Goal: Task Accomplishment & Management: Use online tool/utility

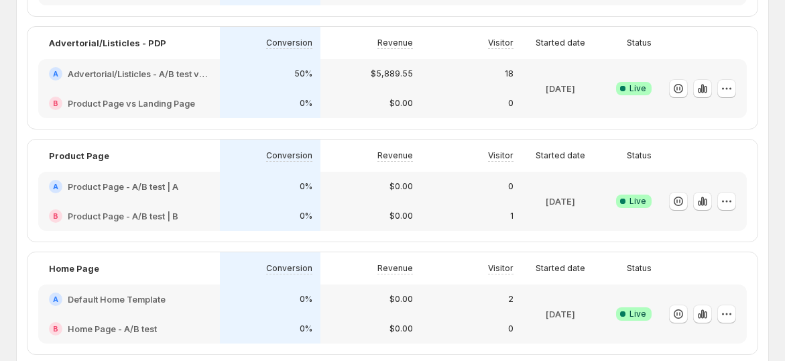
scroll to position [372, 0]
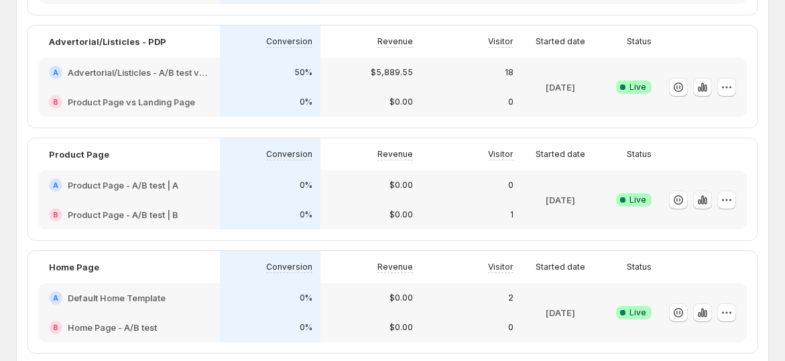
click at [704, 202] on icon "button" at bounding box center [703, 199] width 3 height 9
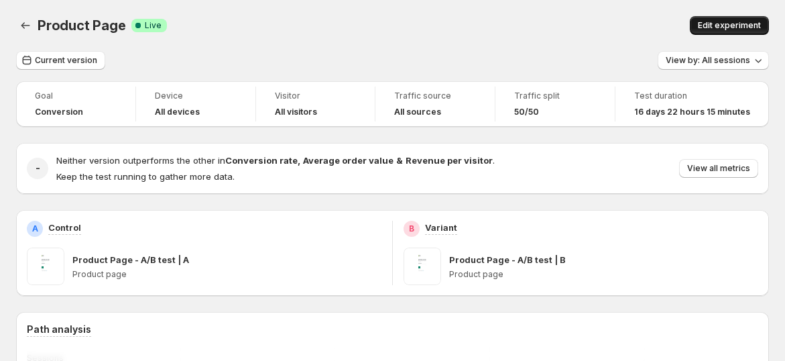
click at [733, 17] on button "Edit experiment" at bounding box center [729, 25] width 79 height 19
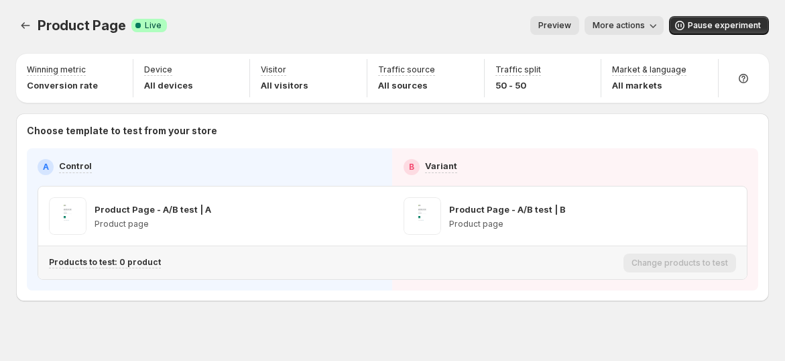
click at [99, 262] on p "Products to test: 0 product" at bounding box center [105, 262] width 112 height 11
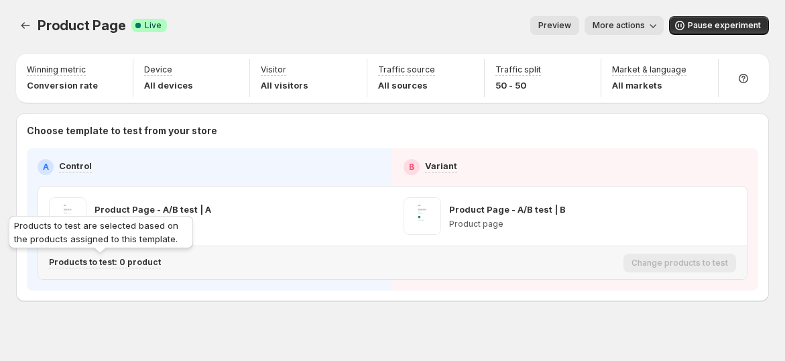
click at [135, 262] on p "Products to test: 0 product" at bounding box center [105, 262] width 112 height 11
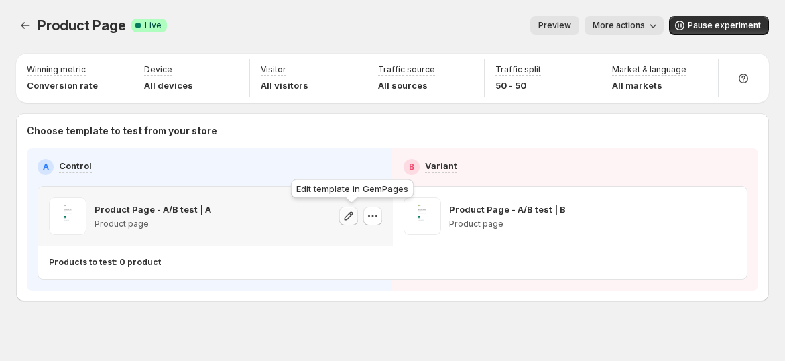
click at [351, 217] on icon "button" at bounding box center [348, 215] width 13 height 13
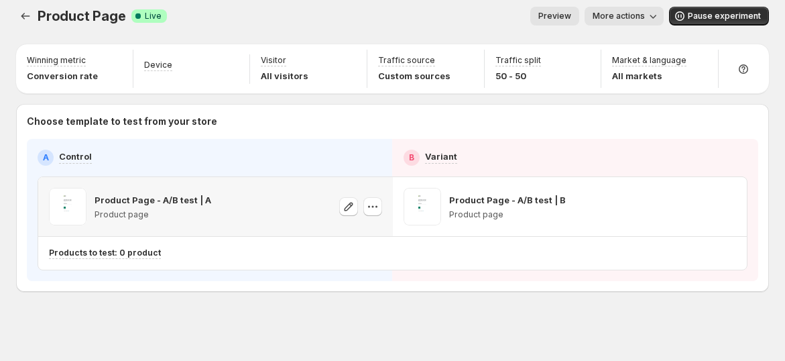
scroll to position [11, 0]
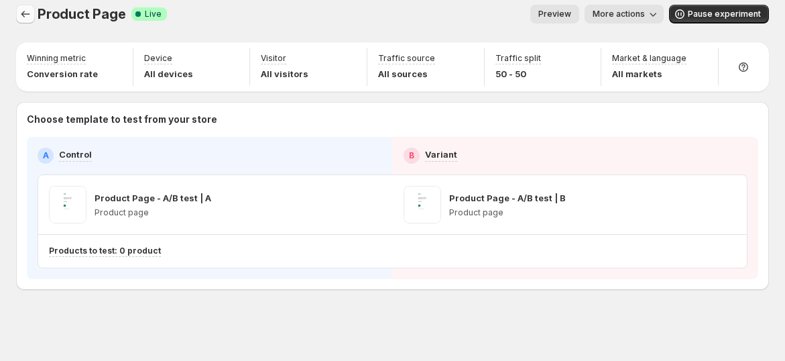
click at [26, 16] on icon "Experiments" at bounding box center [25, 13] width 13 height 13
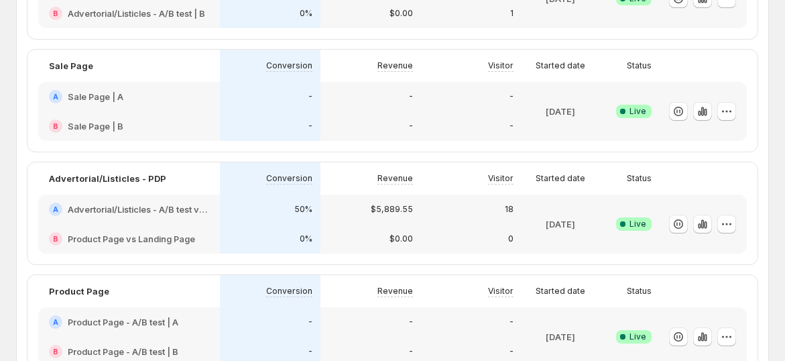
scroll to position [310, 0]
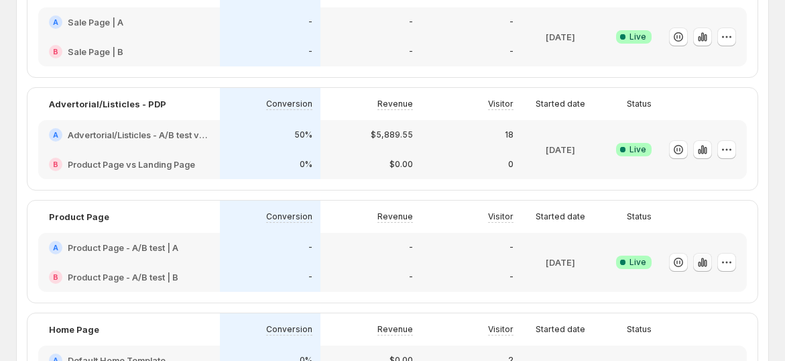
click at [701, 262] on icon "button" at bounding box center [699, 264] width 3 height 5
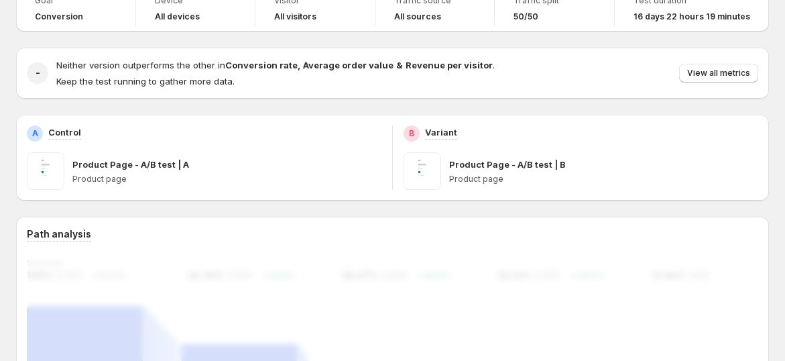
scroll to position [74, 0]
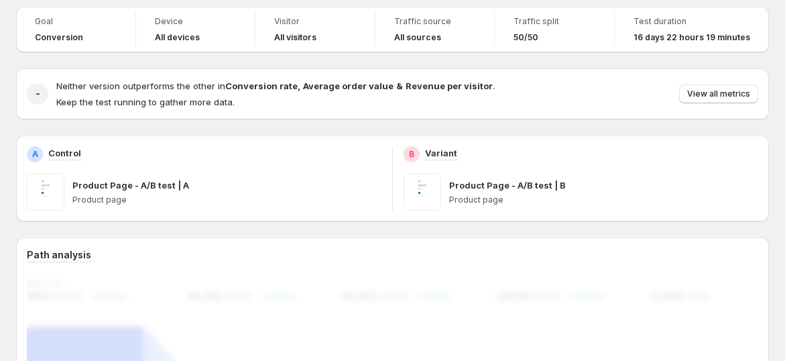
click at [153, 182] on p "Product Page - A/B test | A" at bounding box center [130, 184] width 117 height 13
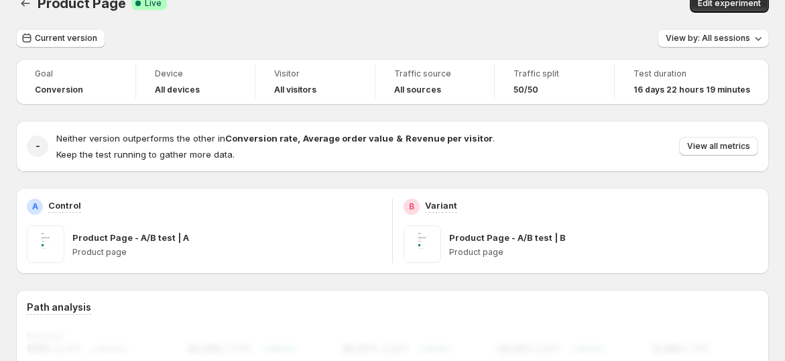
scroll to position [0, 0]
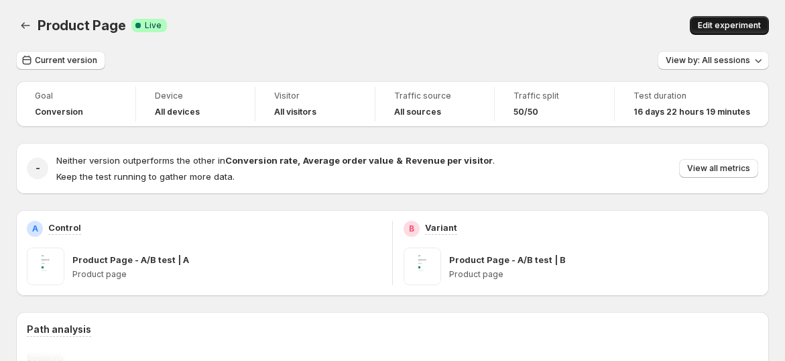
click at [738, 21] on span "Edit experiment" at bounding box center [729, 25] width 63 height 11
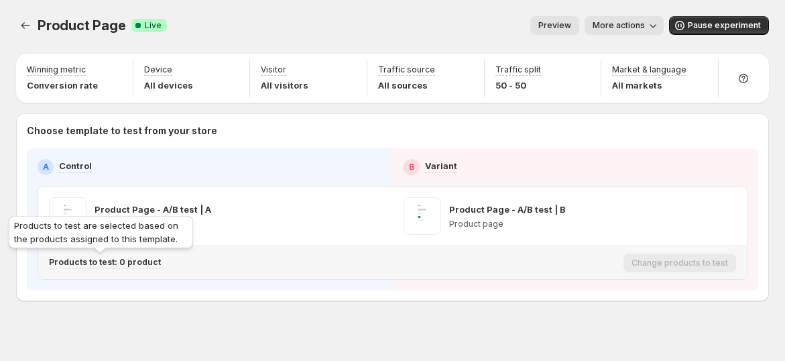
click at [131, 266] on p "Products to test: 0 product" at bounding box center [105, 262] width 112 height 11
click at [138, 257] on p "Products to test: 0 product" at bounding box center [105, 262] width 112 height 11
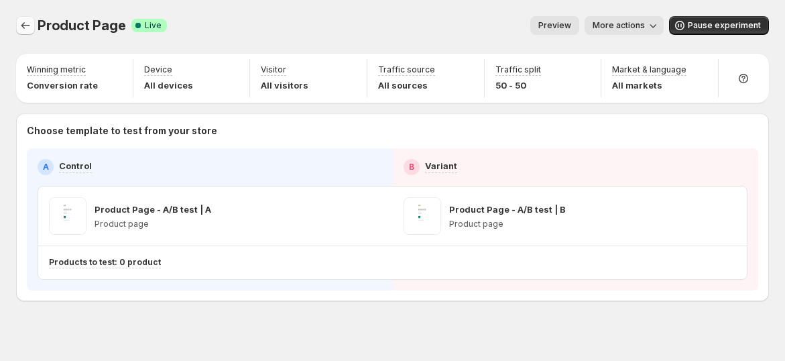
click at [34, 23] on button "Experiments" at bounding box center [25, 25] width 19 height 19
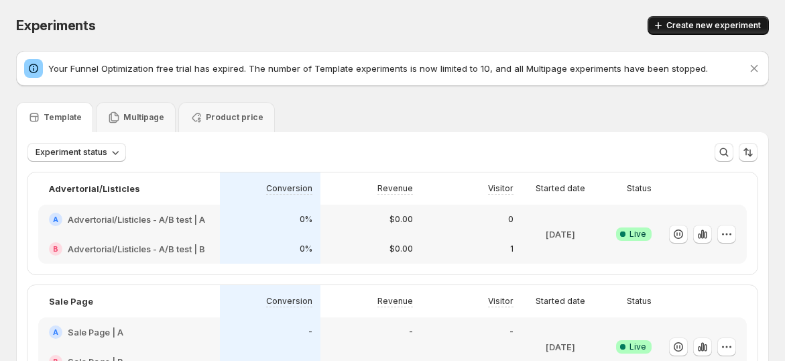
click at [701, 20] on span "Create new experiment" at bounding box center [714, 25] width 95 height 11
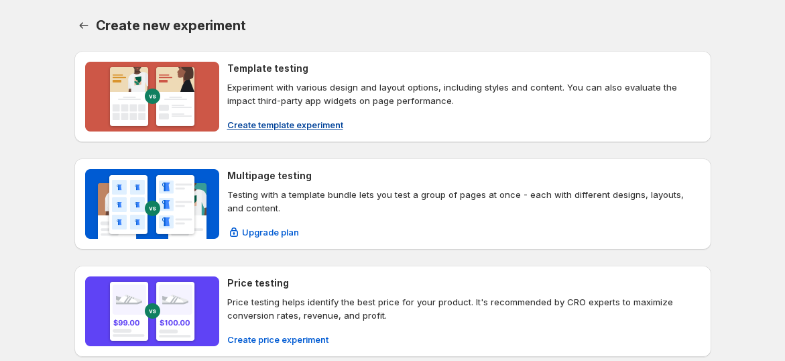
click at [313, 129] on span "Create template experiment" at bounding box center [285, 124] width 116 height 13
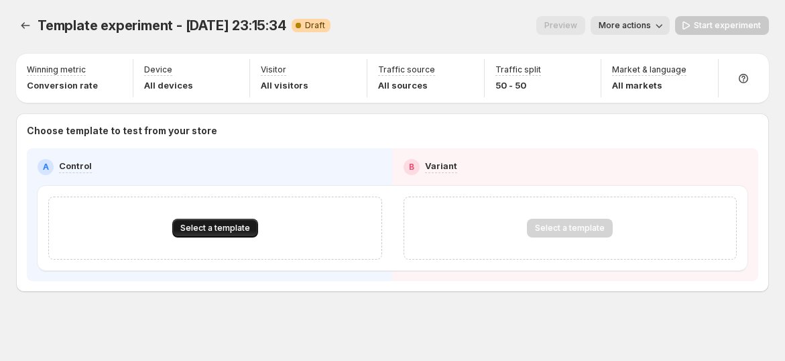
click at [207, 219] on button "Select a template" at bounding box center [215, 228] width 86 height 19
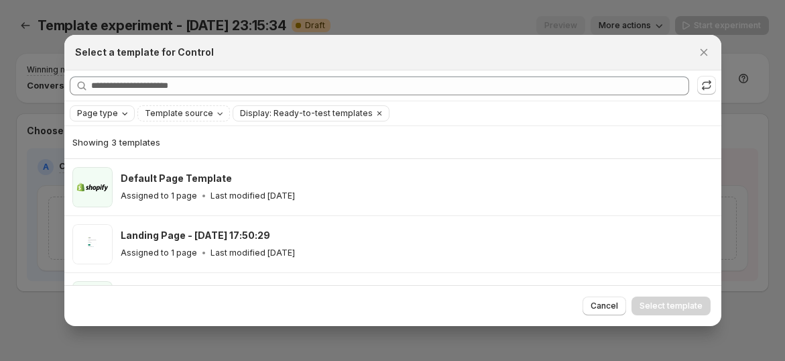
click at [117, 119] on div "Page type" at bounding box center [104, 113] width 56 height 13
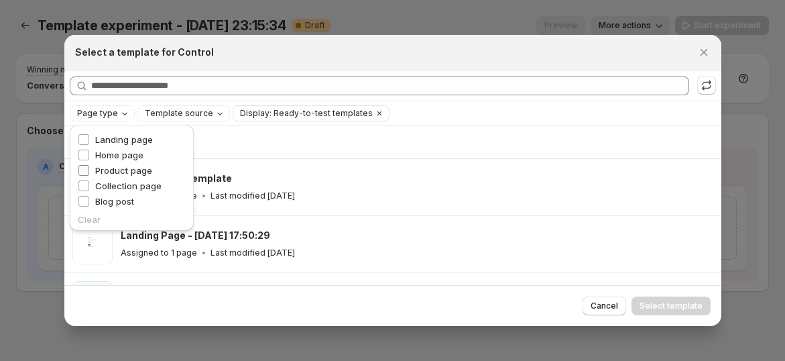
click at [111, 168] on span "Product page" at bounding box center [123, 170] width 57 height 11
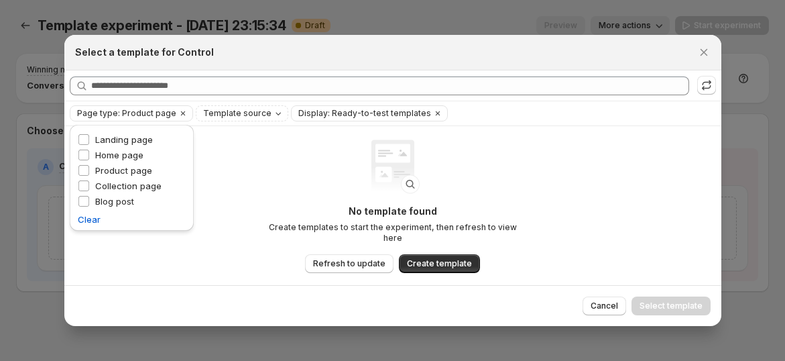
click at [407, 67] on div "Select a template for Control" at bounding box center [392, 53] width 657 height 36
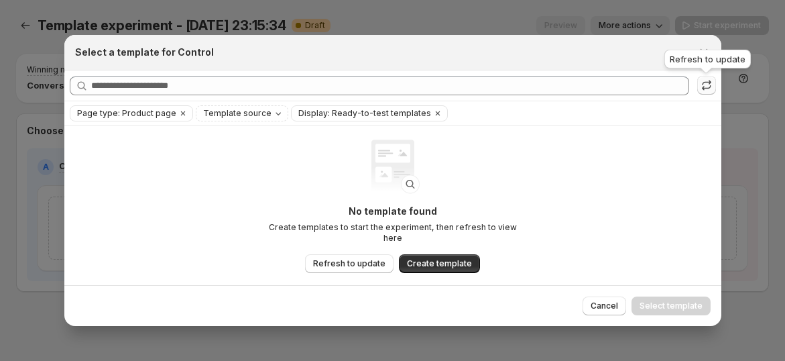
click at [703, 85] on icon ":re2:" at bounding box center [706, 84] width 13 height 13
click at [711, 58] on button "Close" at bounding box center [704, 52] width 19 height 19
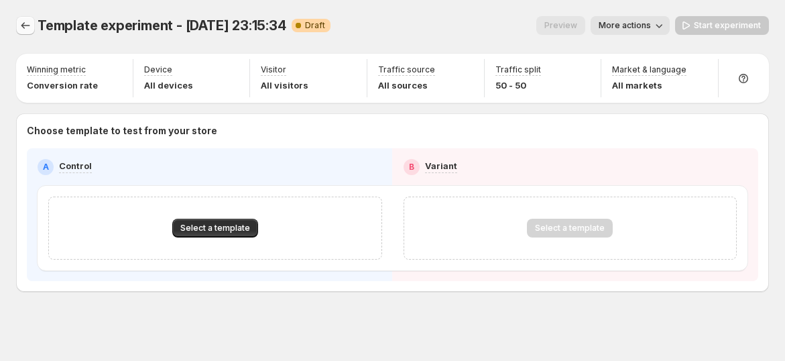
click at [19, 19] on icon "Experiments" at bounding box center [25, 25] width 13 height 13
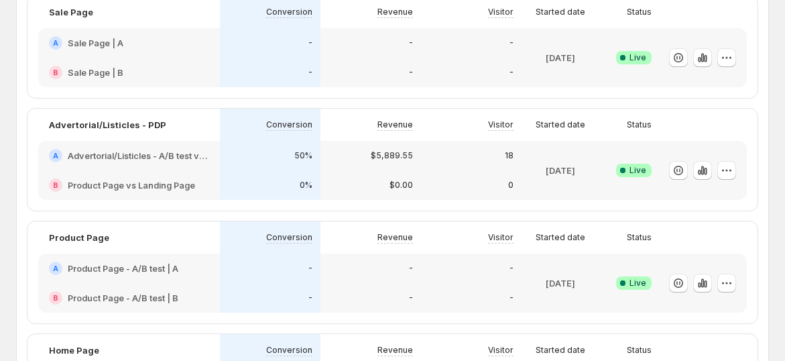
scroll to position [372, 0]
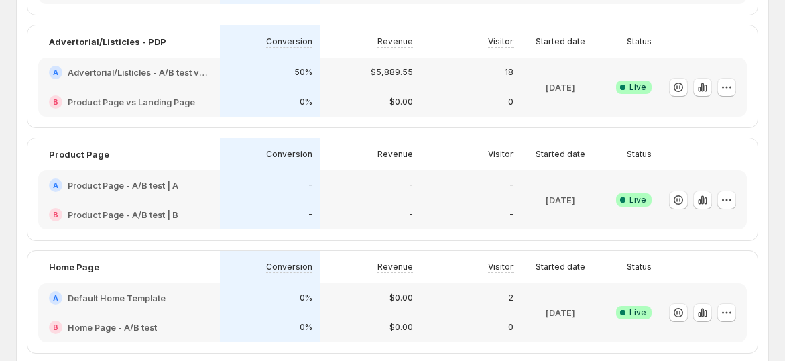
click at [673, 201] on div at bounding box center [700, 200] width 71 height 48
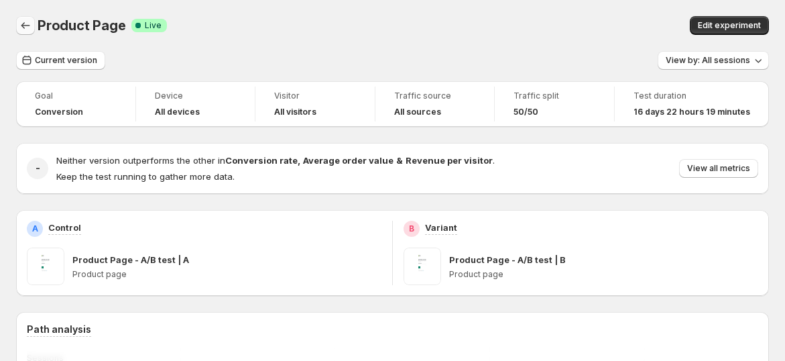
click at [27, 29] on icon "Back" at bounding box center [25, 25] width 13 height 13
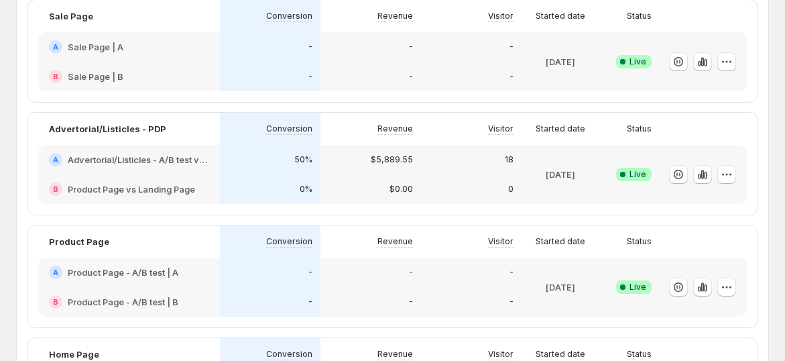
scroll to position [372, 0]
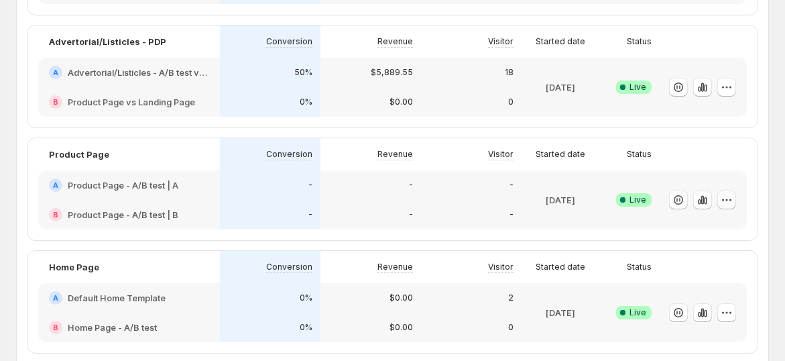
click at [734, 197] on icon "button" at bounding box center [726, 199] width 13 height 13
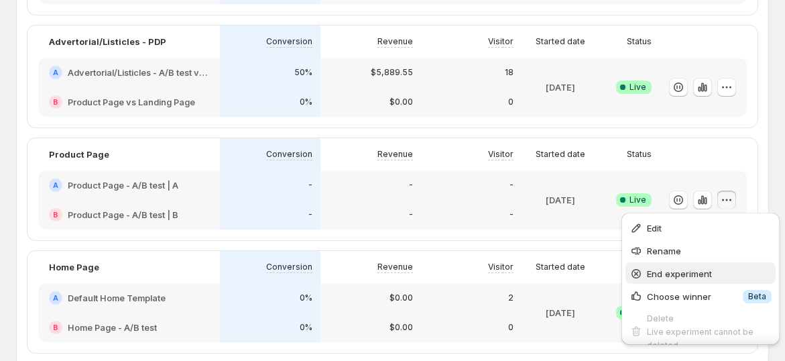
click at [691, 276] on span "End experiment" at bounding box center [679, 273] width 65 height 11
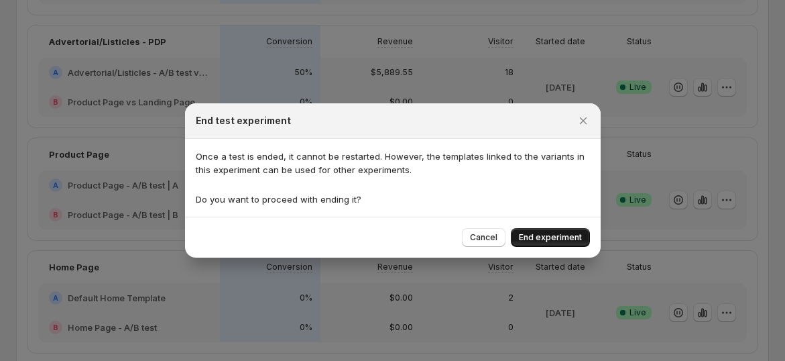
click at [563, 239] on span "End experiment" at bounding box center [550, 237] width 63 height 11
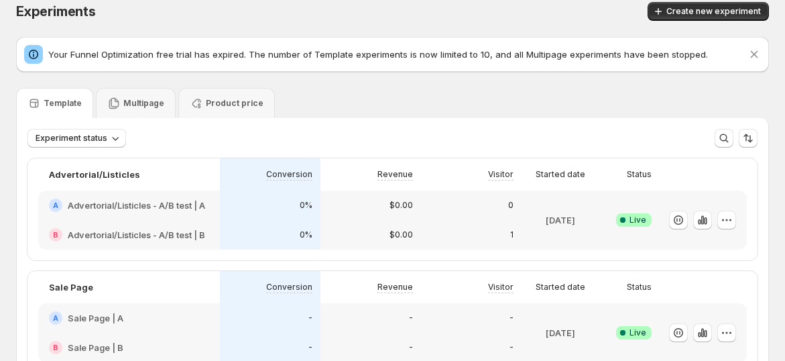
scroll to position [0, 0]
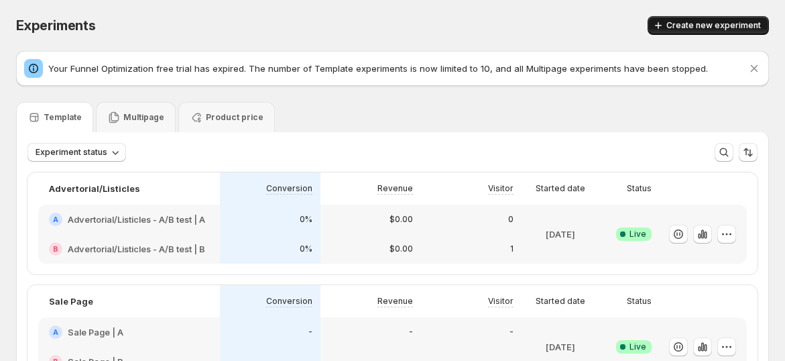
click at [708, 23] on span "Create new experiment" at bounding box center [714, 25] width 95 height 11
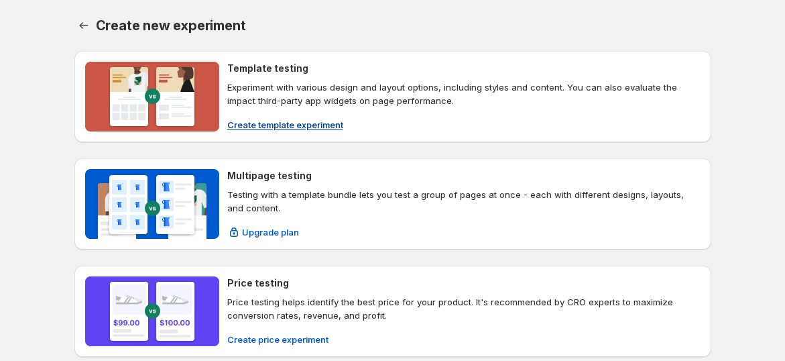
click at [281, 91] on p "Experiment with various design and layout options, including styles and content…" at bounding box center [464, 93] width 474 height 27
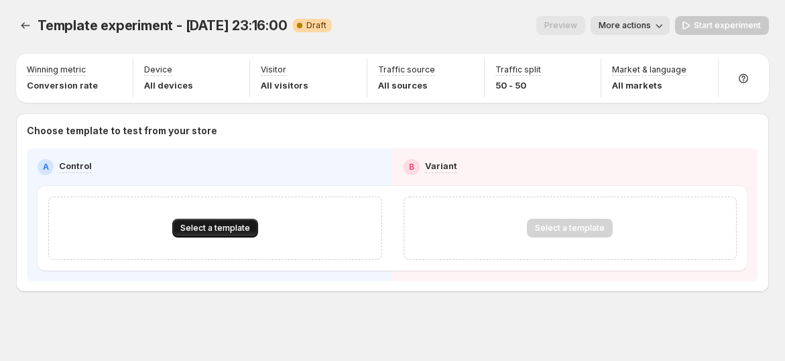
click at [213, 232] on span "Select a template" at bounding box center [215, 228] width 70 height 11
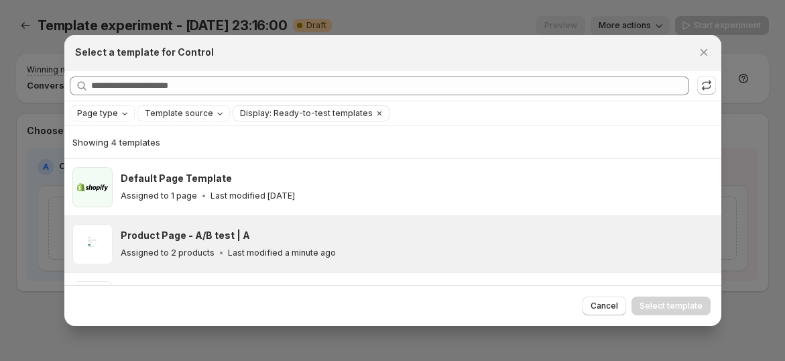
click at [304, 241] on div "Product Page - A/B test | A" at bounding box center [415, 235] width 589 height 13
click at [659, 301] on span "Select template" at bounding box center [671, 306] width 63 height 11
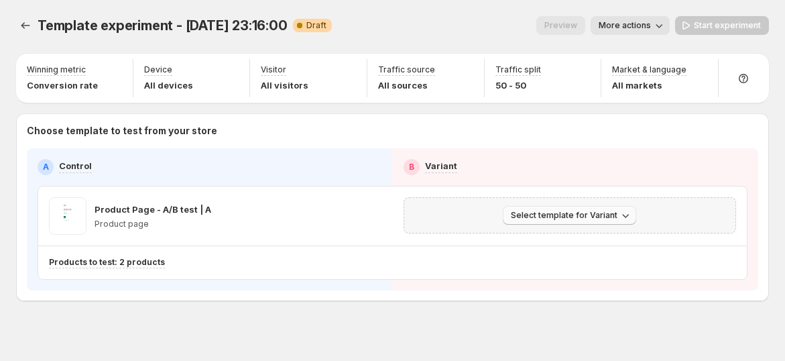
click at [607, 213] on span "Select template for Variant" at bounding box center [564, 215] width 107 height 11
click at [574, 240] on span "Select an existing template" at bounding box center [566, 242] width 113 height 11
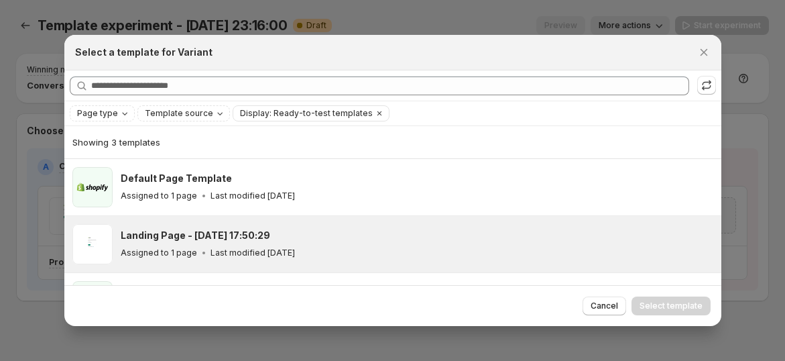
click at [459, 230] on div "Landing Page - [DATE] 17:50:29" at bounding box center [415, 235] width 589 height 13
click at [679, 301] on span "Select template" at bounding box center [671, 306] width 63 height 11
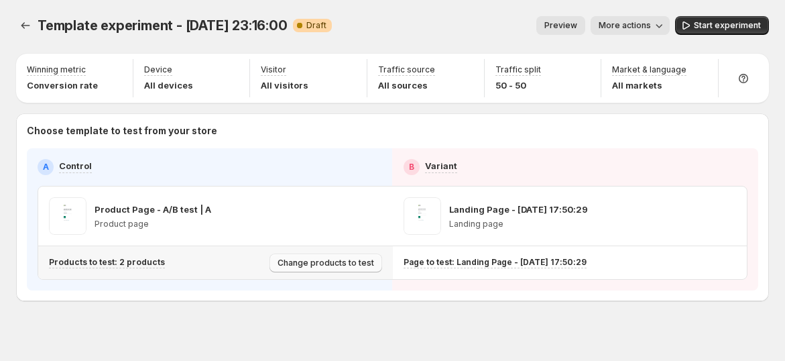
click at [314, 262] on span "Change products to test" at bounding box center [326, 263] width 97 height 11
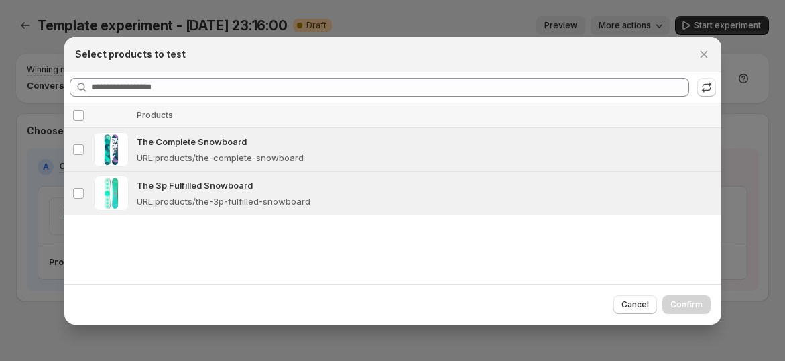
click at [40, 280] on div at bounding box center [392, 180] width 785 height 361
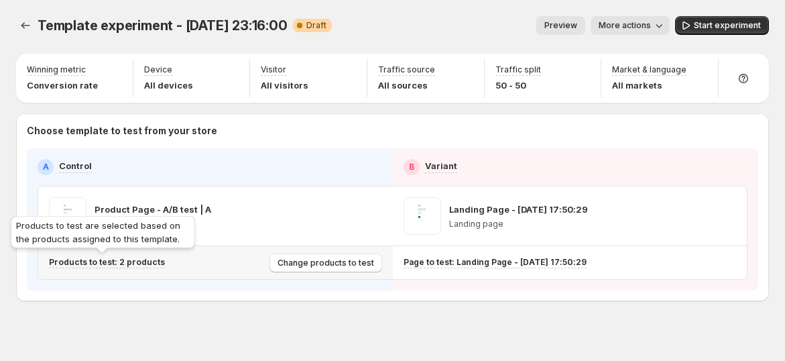
click at [108, 260] on p "Products to test: 2 products" at bounding box center [107, 262] width 116 height 11
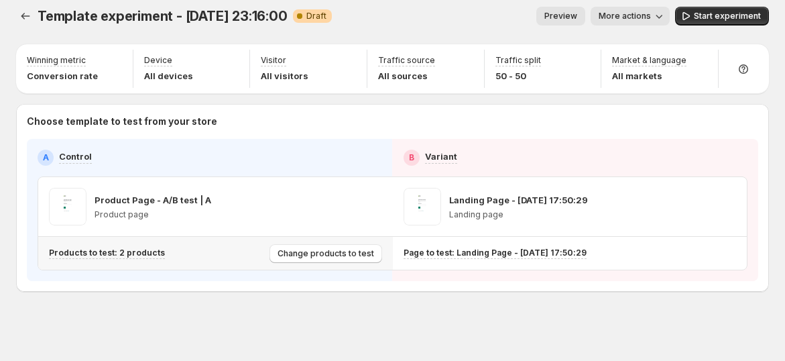
scroll to position [11, 0]
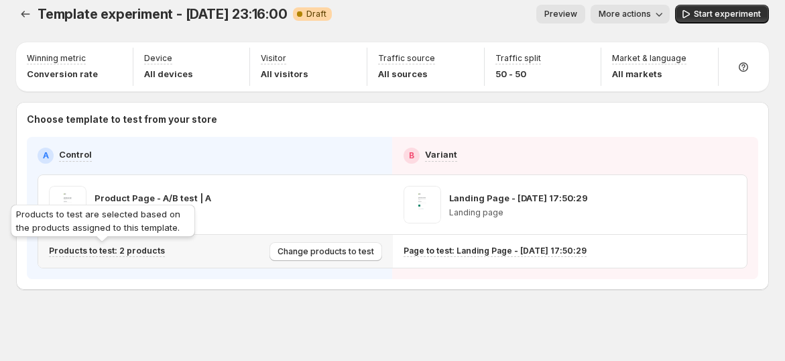
click at [140, 246] on p "Products to test: 2 products" at bounding box center [107, 251] width 116 height 11
click at [135, 250] on p "Products to test: 2 products" at bounding box center [107, 251] width 116 height 11
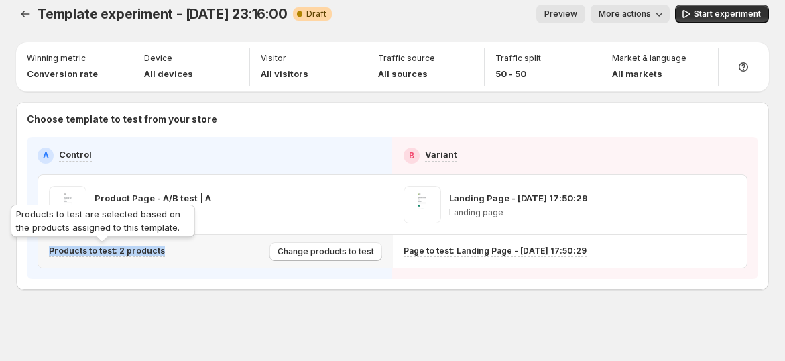
click at [135, 250] on p "Products to test: 2 products" at bounding box center [107, 251] width 116 height 11
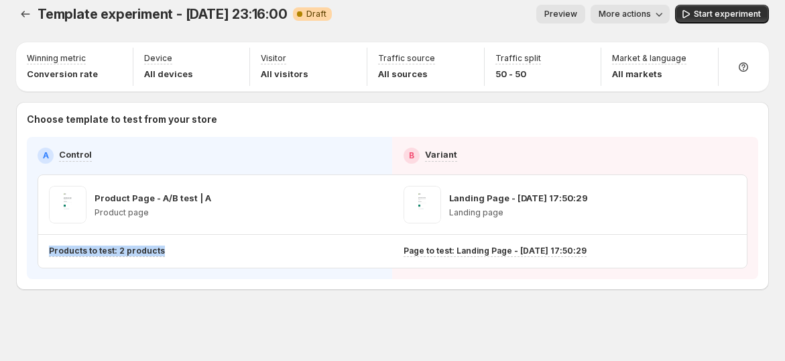
click at [158, 292] on div "Template experiment - [DATE] 23:16:00. This page is ready Template experiment -…" at bounding box center [392, 176] width 785 height 374
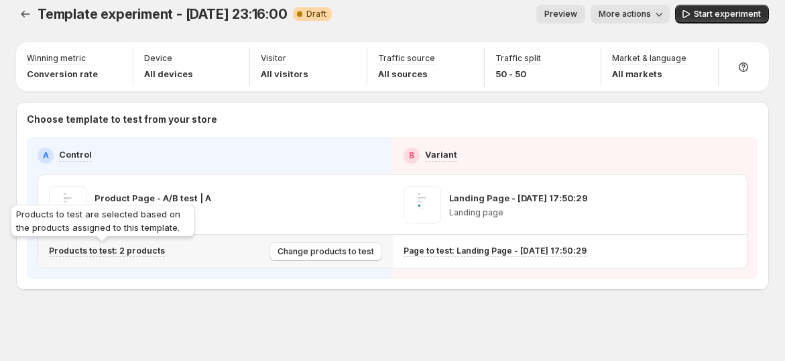
click at [148, 251] on p "Products to test: 2 products" at bounding box center [107, 251] width 116 height 11
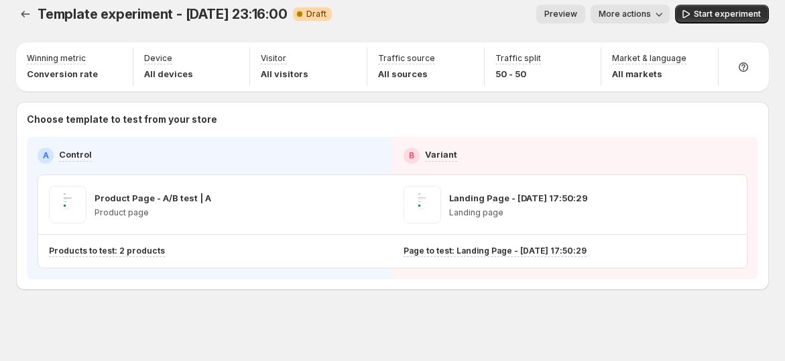
click at [651, 12] on span "More actions" at bounding box center [625, 14] width 52 height 11
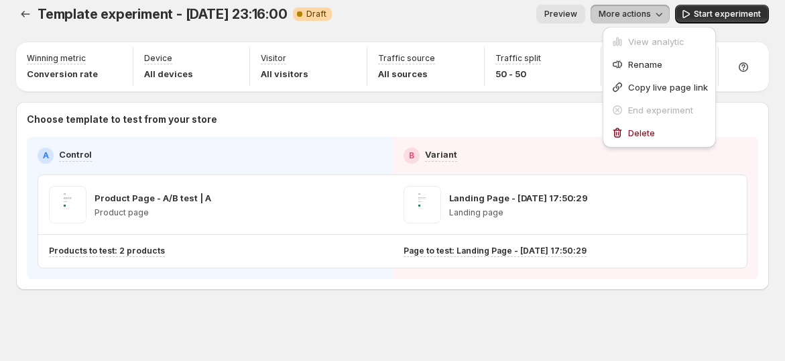
click at [517, 19] on div "Preview More actions" at bounding box center [506, 14] width 327 height 19
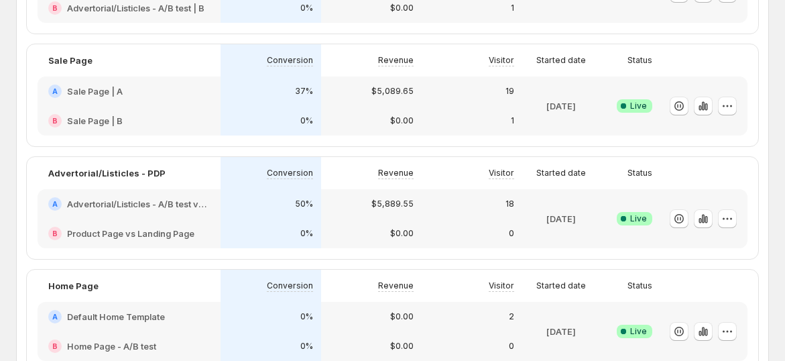
scroll to position [298, 0]
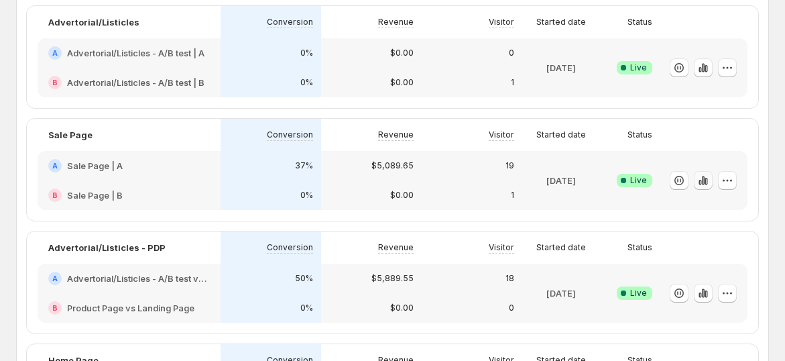
click at [708, 182] on icon "button" at bounding box center [703, 180] width 13 height 13
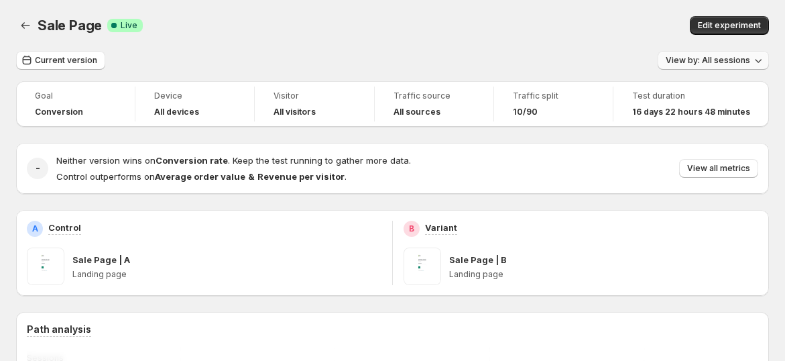
click at [711, 64] on span "View by: All sessions" at bounding box center [708, 60] width 85 height 11
